Goal: Task Accomplishment & Management: Manage account settings

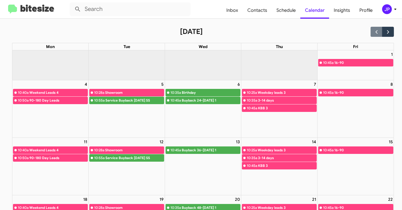
scroll to position [28, 0]
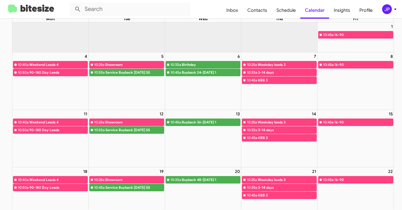
click at [388, 11] on div "JP" at bounding box center [387, 9] width 10 height 10
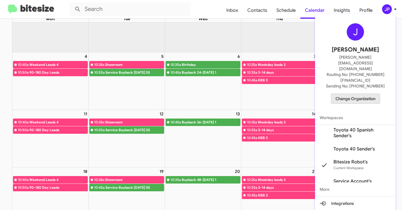
click at [359, 94] on span "Change Organization" at bounding box center [356, 99] width 40 height 10
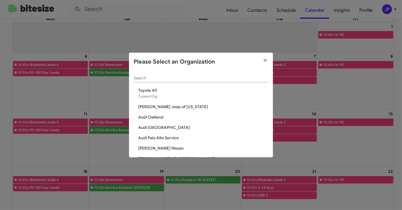
click at [184, 73] on div "Search" at bounding box center [201, 76] width 135 height 11
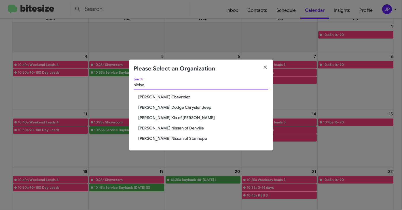
type input "nielse"
click at [177, 108] on span "[PERSON_NAME] Dodge Chrysler Jeep" at bounding box center [203, 108] width 130 height 6
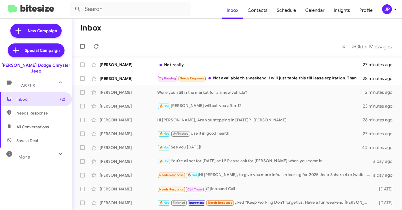
click at [390, 9] on div "JP" at bounding box center [387, 9] width 10 height 10
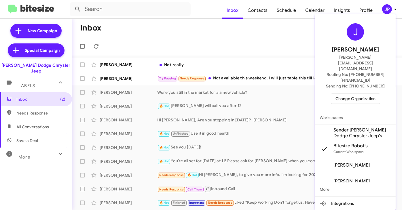
click at [351, 127] on span "Sender Nielsen Dodge Chrysler Jeep's" at bounding box center [363, 133] width 58 height 12
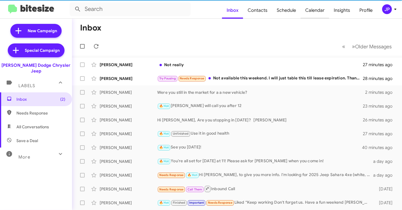
click at [312, 14] on span "Calendar" at bounding box center [315, 10] width 29 height 17
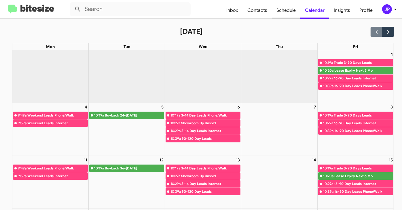
click at [283, 10] on span "Schedule" at bounding box center [286, 10] width 29 height 17
